Goal: Task Accomplishment & Management: Manage account settings

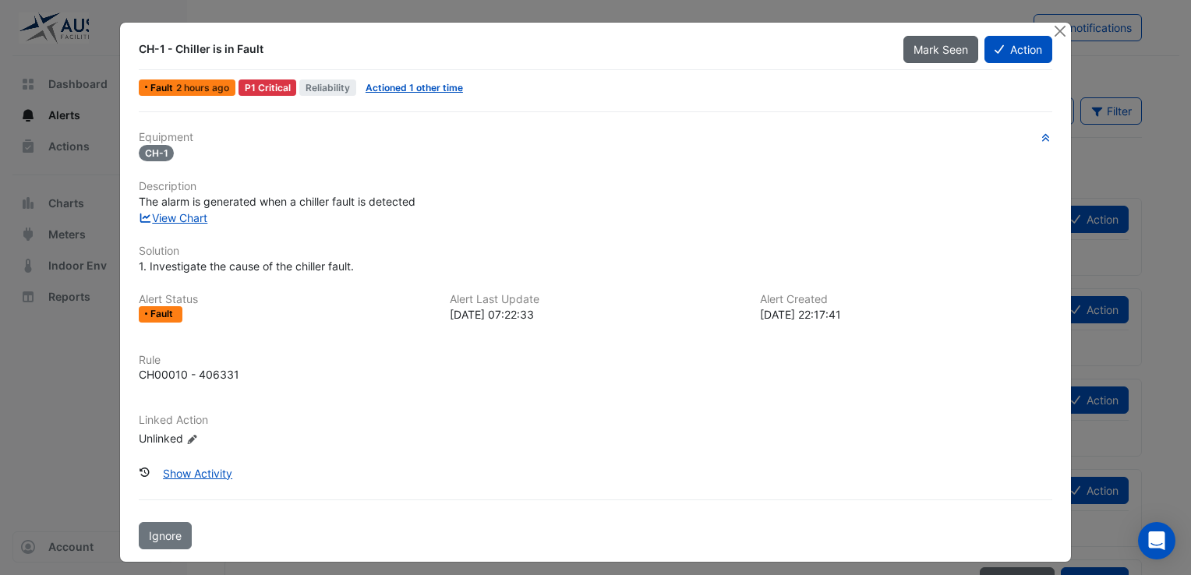
click at [935, 51] on span "Mark Seen" at bounding box center [940, 49] width 55 height 13
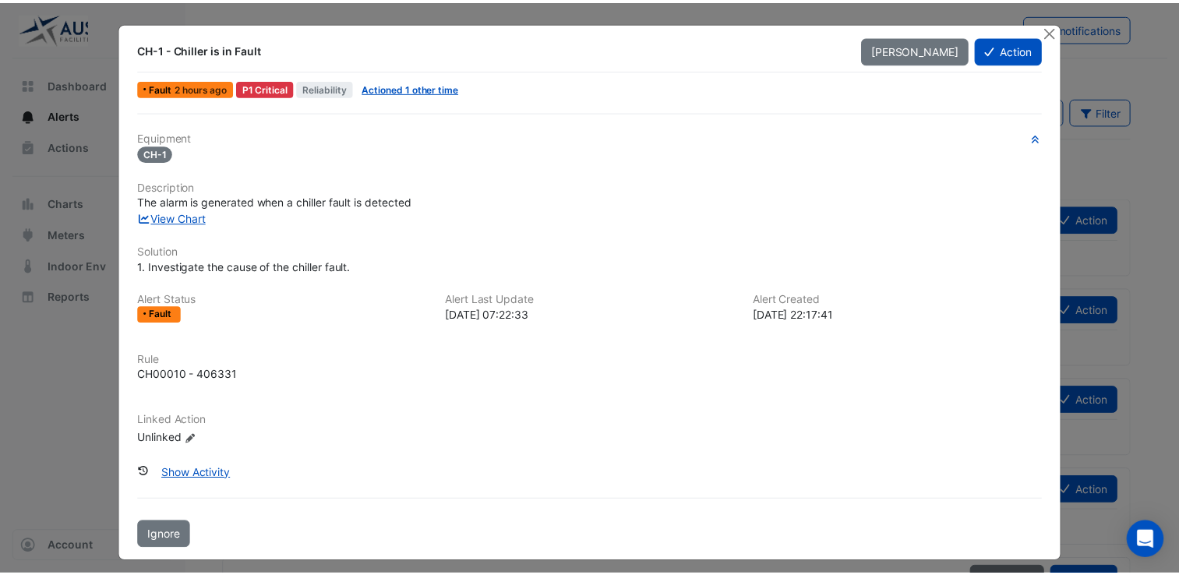
scroll to position [6, 0]
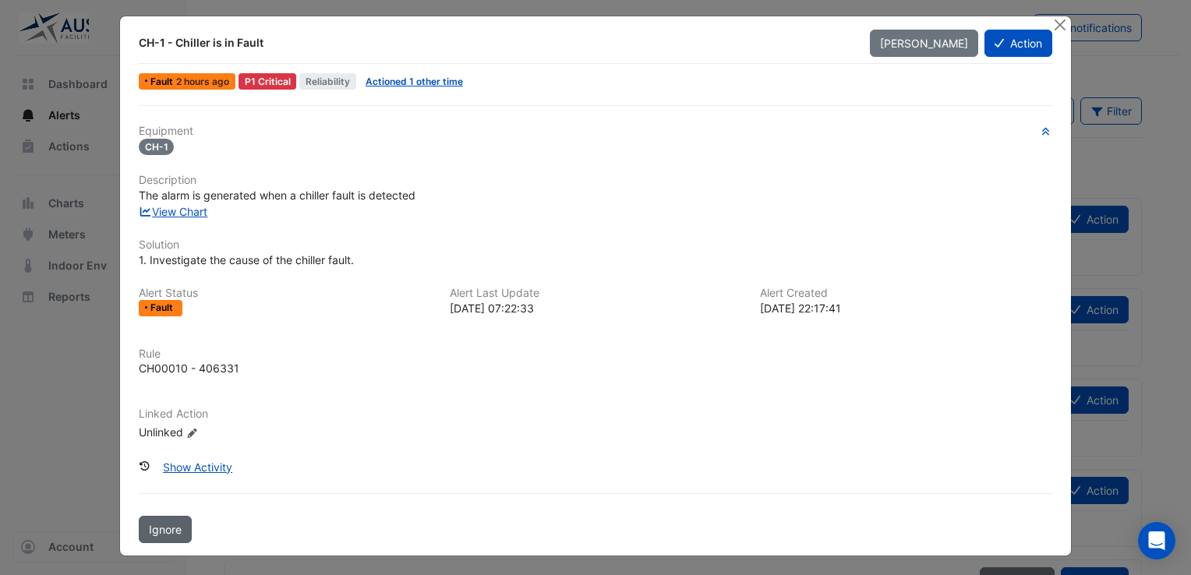
click at [160, 531] on span "Ignore" at bounding box center [165, 529] width 33 height 13
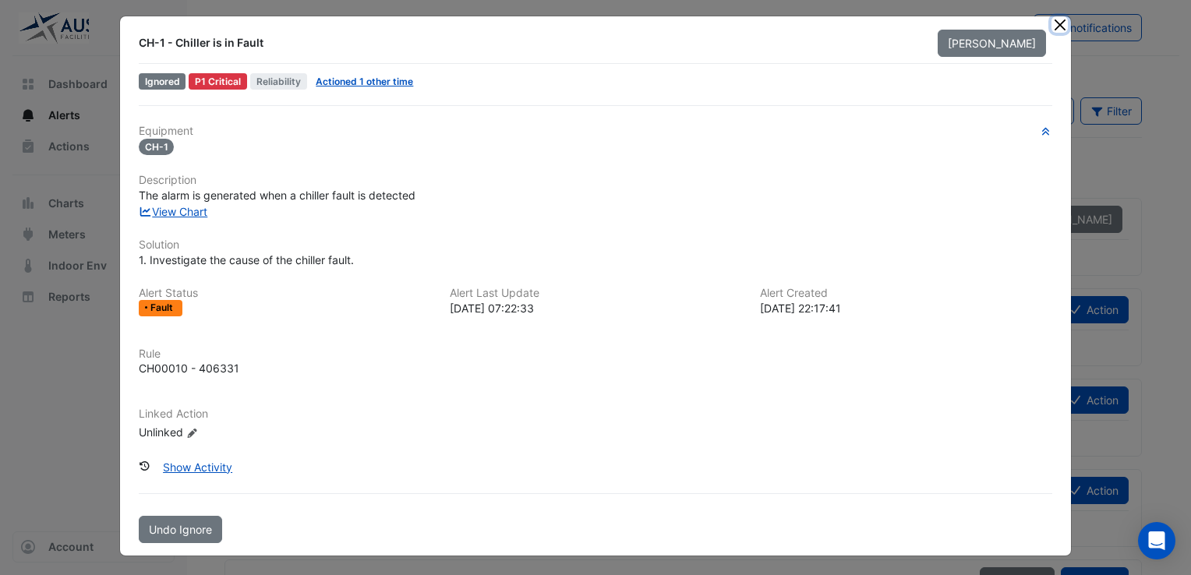
click at [1054, 21] on button "Close" at bounding box center [1059, 24] width 16 height 16
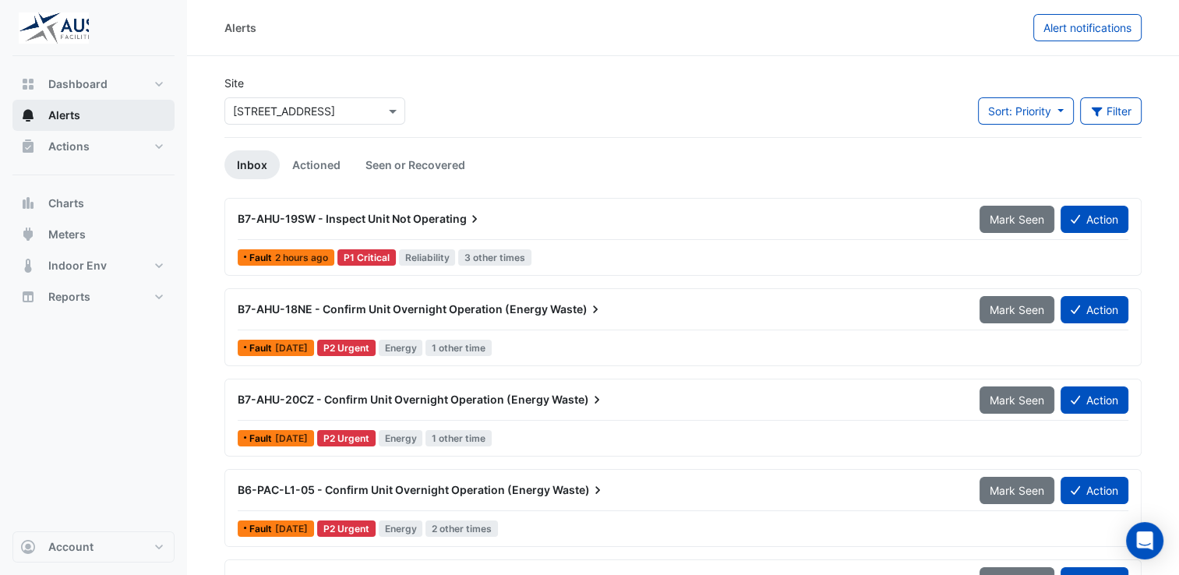
click at [94, 117] on button "Alerts" at bounding box center [93, 115] width 162 height 31
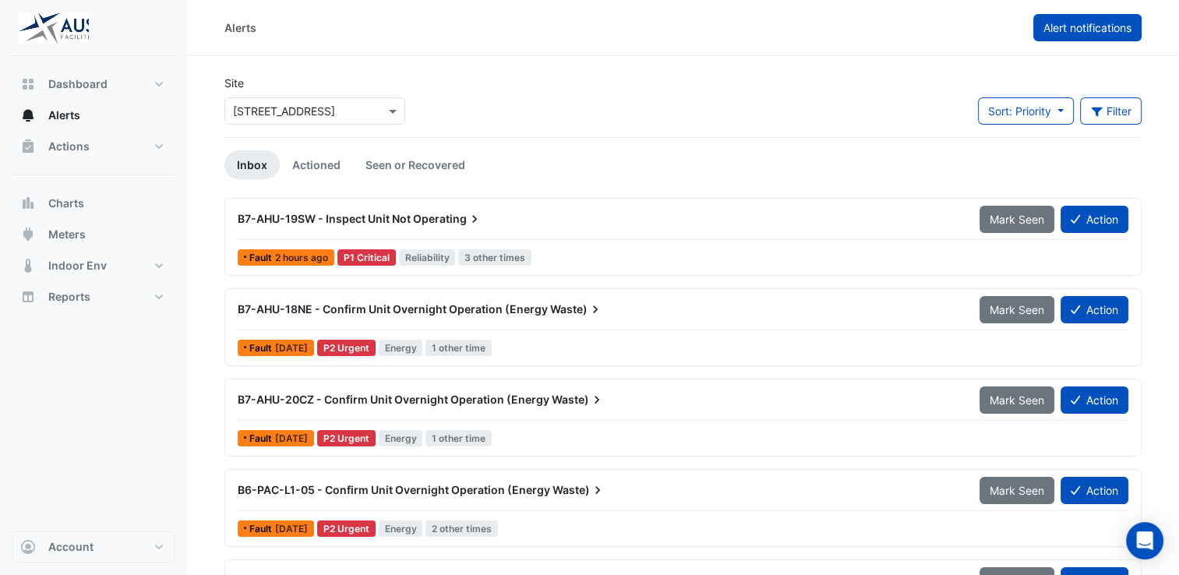
click at [1061, 33] on span "Alert notifications" at bounding box center [1088, 27] width 88 height 13
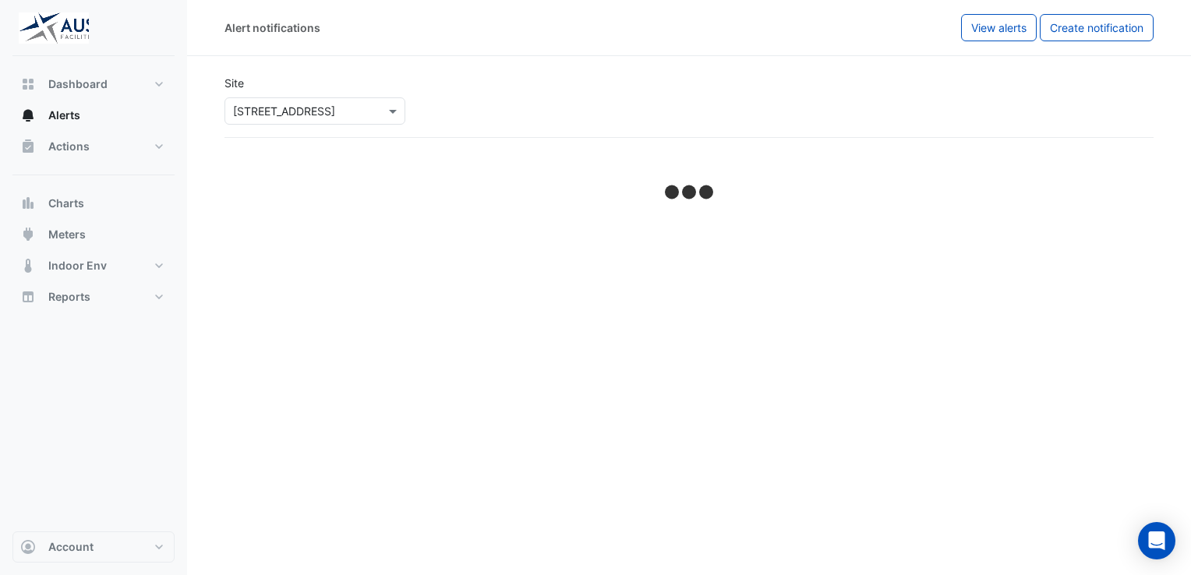
select select "*****"
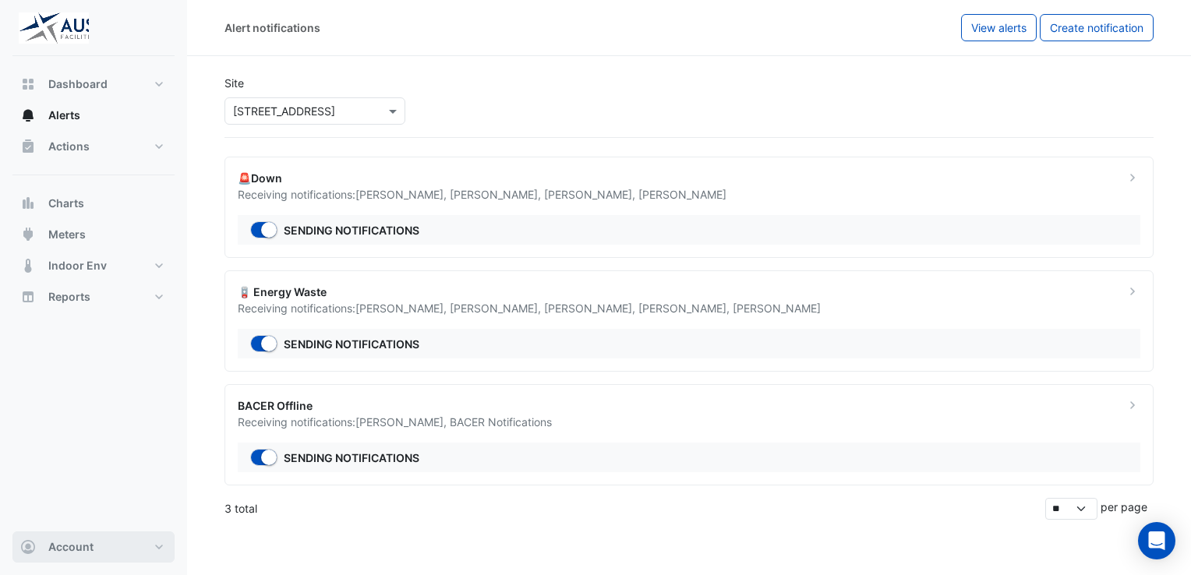
click at [156, 541] on button "Account" at bounding box center [93, 547] width 162 height 31
click at [79, 403] on link "Preferences" at bounding box center [93, 400] width 148 height 31
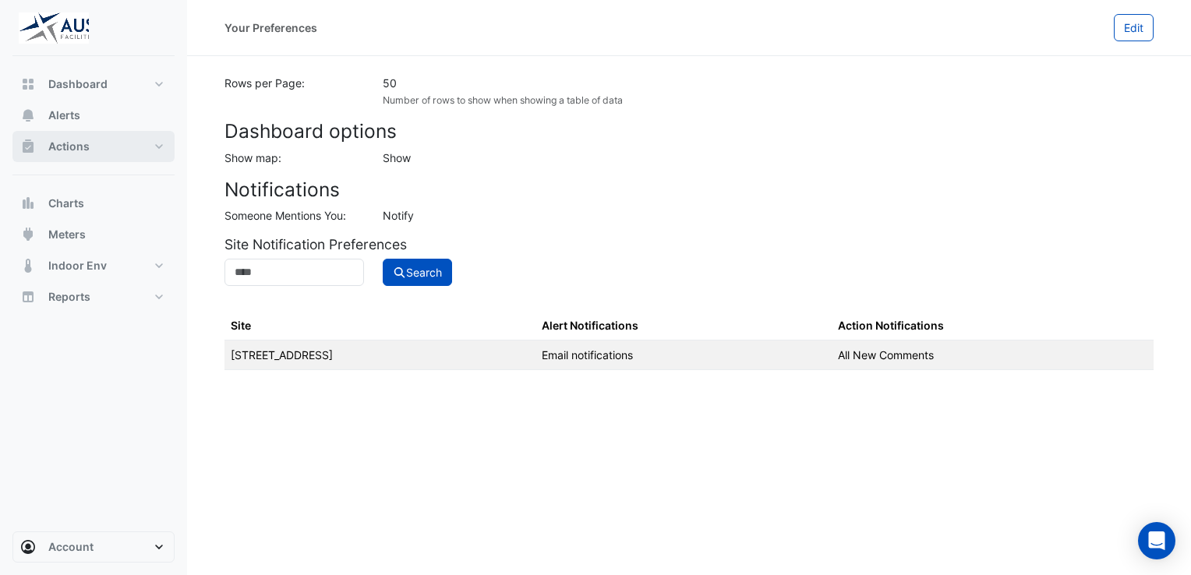
click at [156, 143] on button "Actions" at bounding box center [93, 146] width 162 height 31
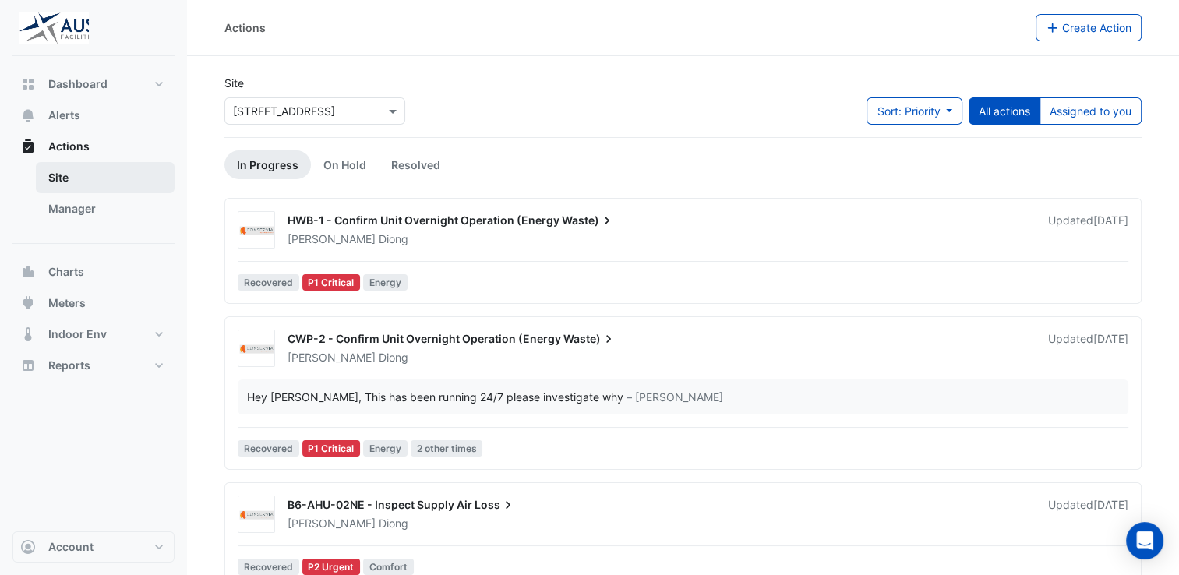
click at [76, 176] on link "Site" at bounding box center [105, 177] width 139 height 31
click at [53, 204] on link "Manager" at bounding box center [105, 208] width 139 height 31
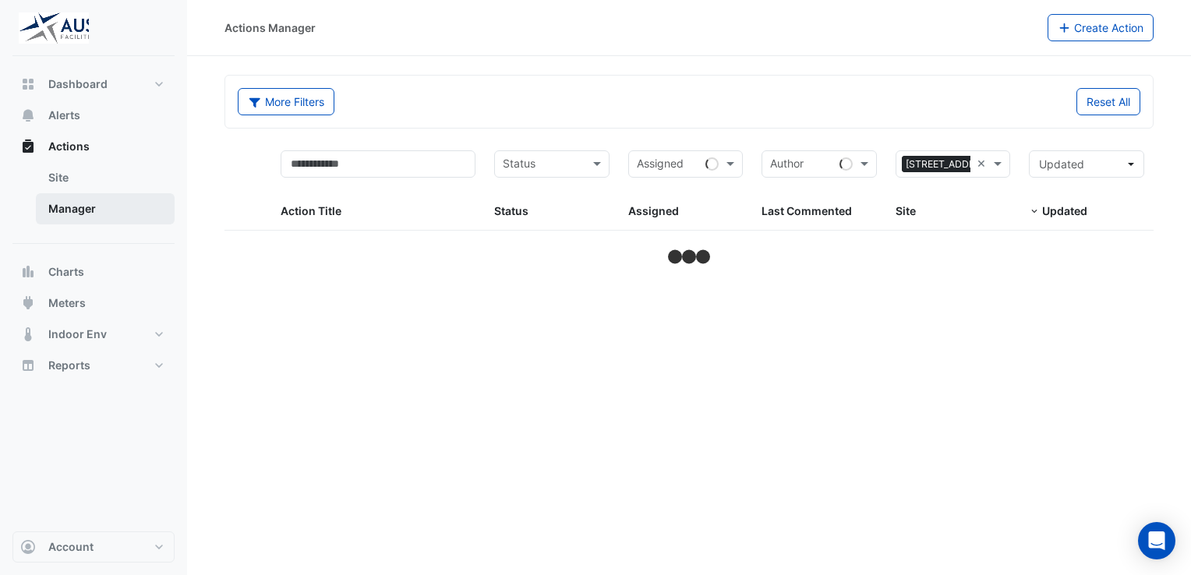
select select "**"
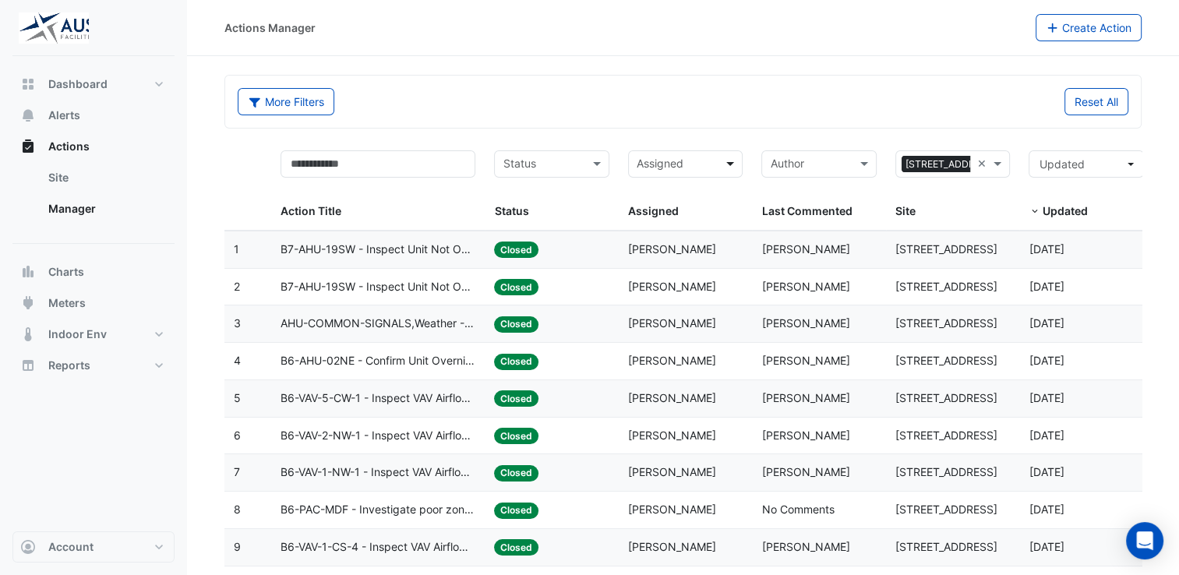
click at [736, 164] on span at bounding box center [731, 164] width 19 height 18
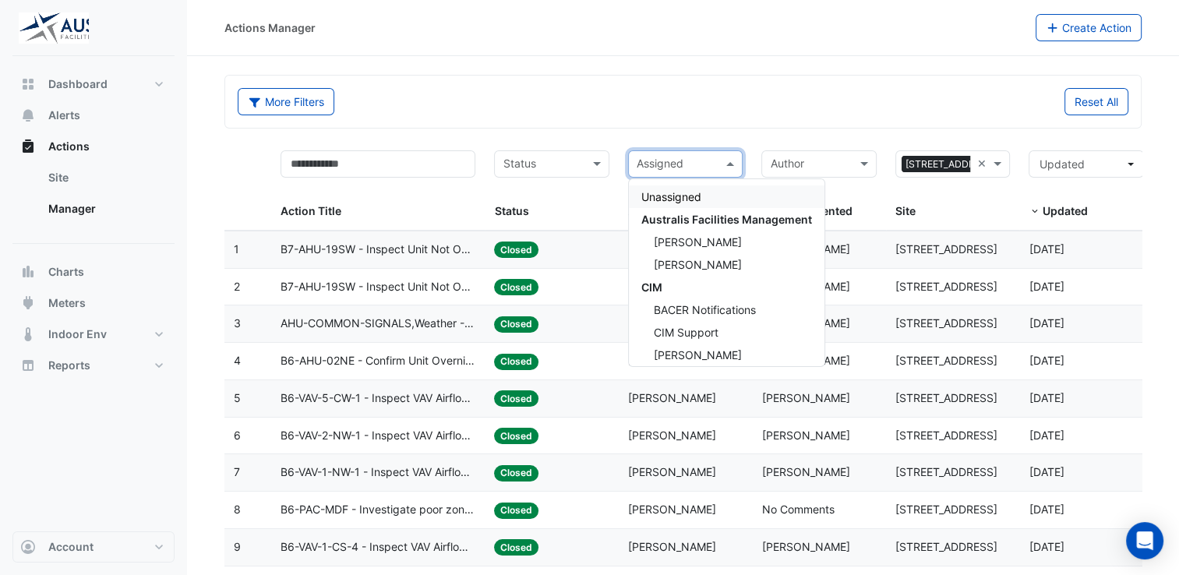
click at [729, 82] on div "More Filters Reset All" at bounding box center [683, 102] width 916 height 52
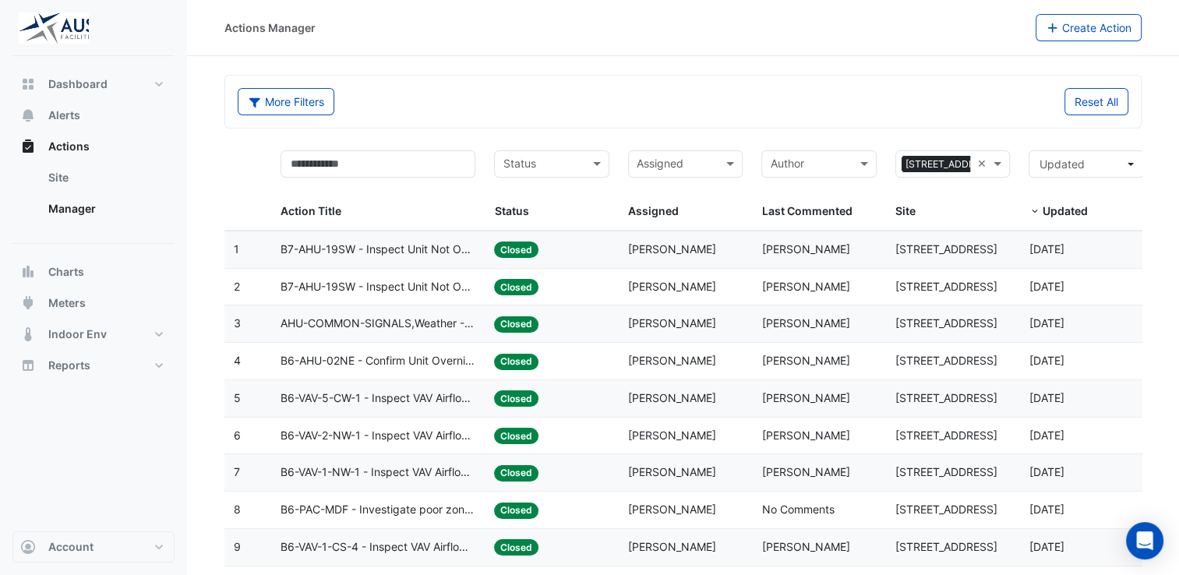
click at [73, 26] on img at bounding box center [54, 27] width 70 height 31
